Goal: Task Accomplishment & Management: Complete application form

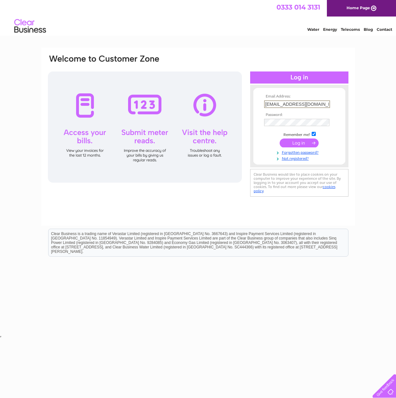
type input "rawsmith1959@aol.com"
click at [296, 142] on input "submit" at bounding box center [299, 142] width 39 height 9
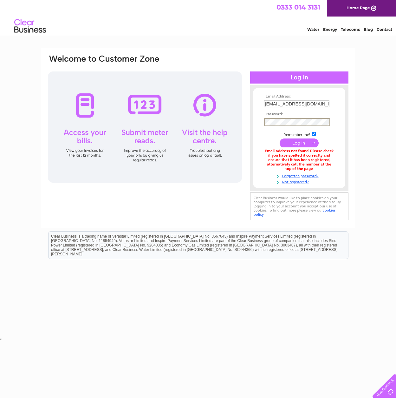
click at [299, 142] on input "submit" at bounding box center [299, 142] width 39 height 9
click at [314, 173] on link "Forgotten password?" at bounding box center [300, 175] width 72 height 6
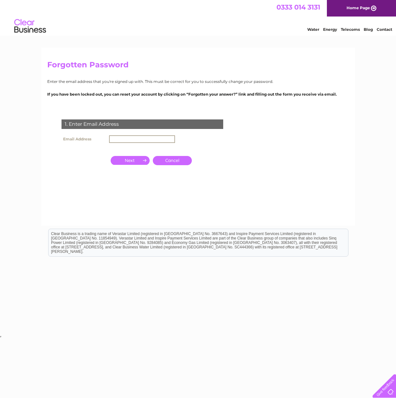
drag, startPoint x: 140, startPoint y: 139, endPoint x: 151, endPoint y: 141, distance: 11.6
click at [140, 139] on input "text" at bounding box center [142, 139] width 66 height 8
type input "[EMAIL_ADDRESS][DOMAIN_NAME]"
click at [134, 160] on input "button" at bounding box center [130, 159] width 39 height 9
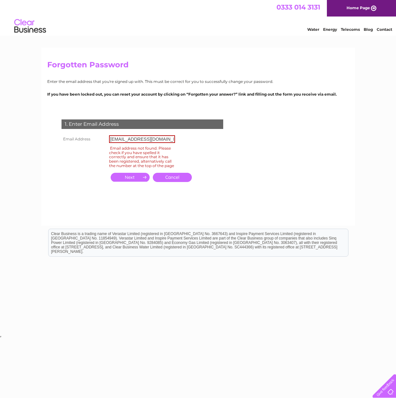
click at [177, 180] on link "Cancel" at bounding box center [172, 177] width 39 height 9
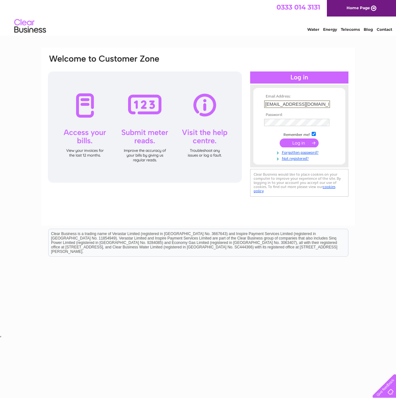
type input "[EMAIL_ADDRESS][DOMAIN_NAME]"
click at [299, 142] on input "submit" at bounding box center [299, 142] width 39 height 9
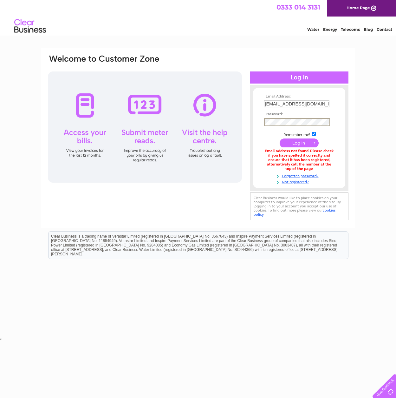
click at [299, 142] on input "submit" at bounding box center [299, 142] width 39 height 9
click at [301, 143] on input "submit" at bounding box center [299, 142] width 39 height 9
click at [302, 179] on link "Not registered?" at bounding box center [300, 181] width 72 height 6
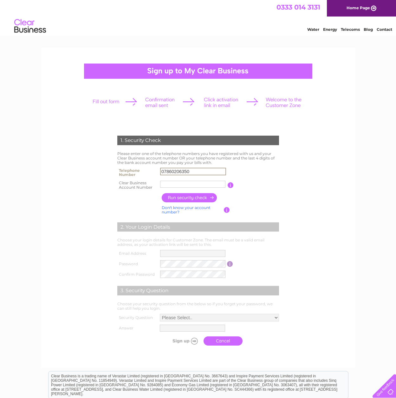
type input "07860206350"
